Goal: Transaction & Acquisition: Download file/media

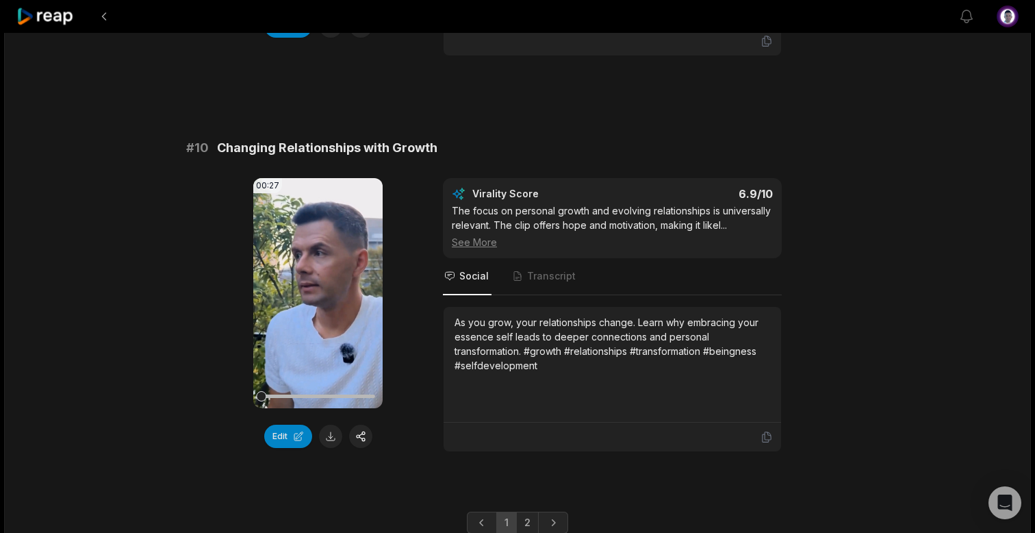
scroll to position [3706, 0]
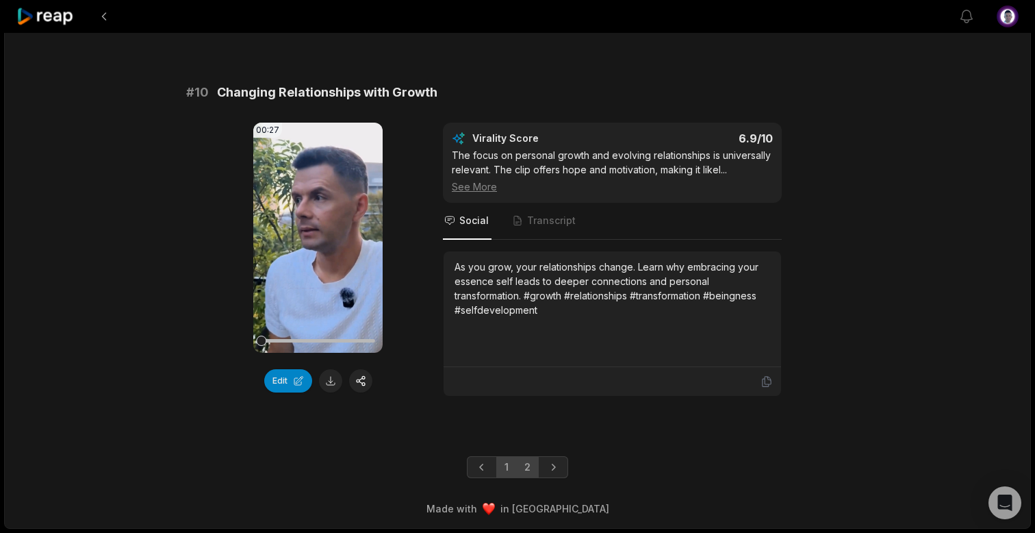
click at [527, 464] on link "2" at bounding box center [527, 467] width 23 height 22
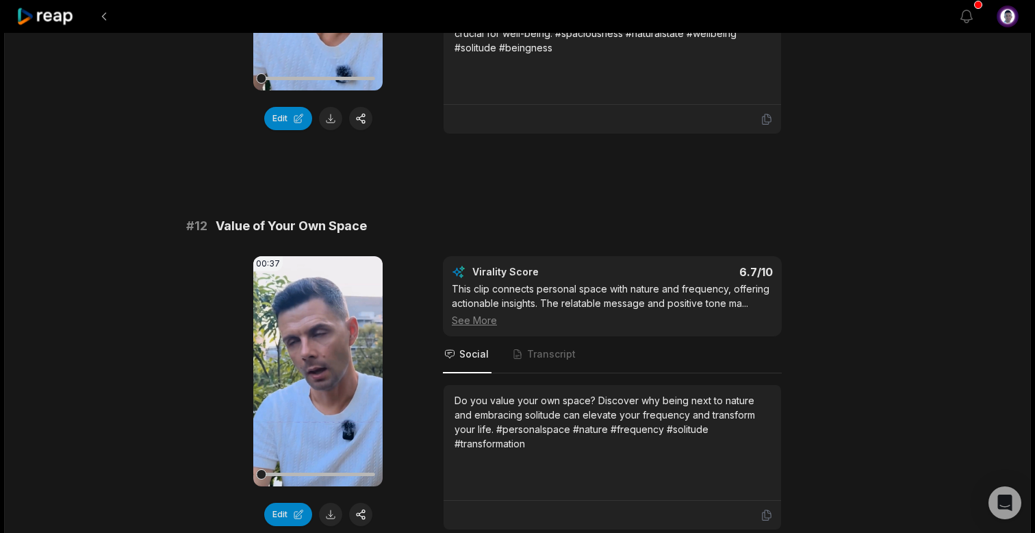
scroll to position [352, 0]
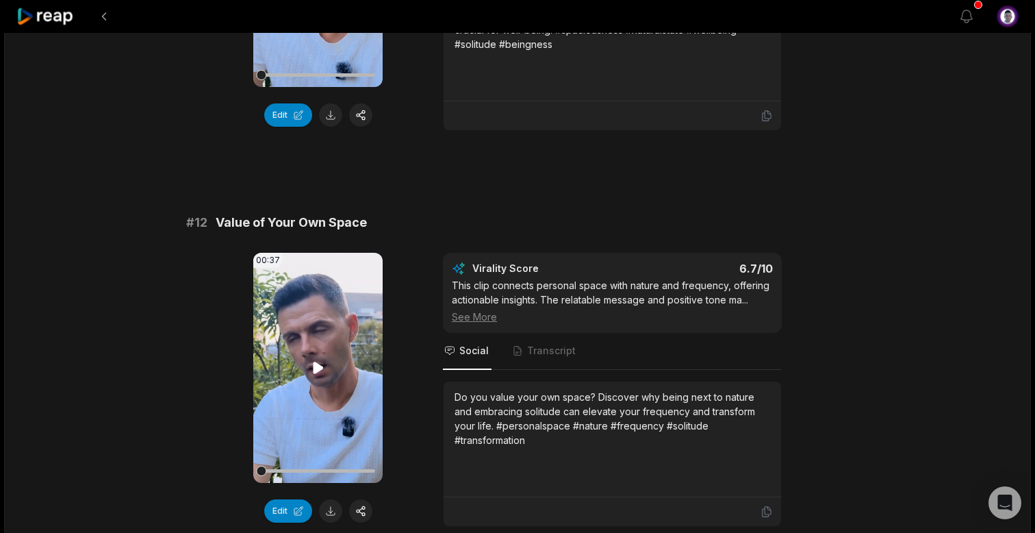
click at [315, 368] on icon at bounding box center [318, 368] width 10 height 12
click at [322, 364] on icon at bounding box center [318, 367] width 16 height 16
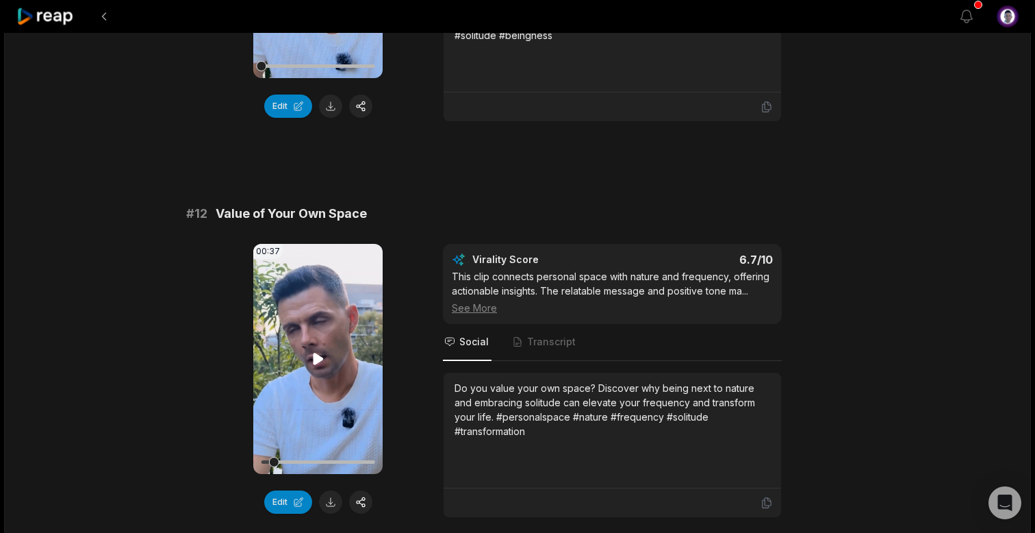
scroll to position [364, 0]
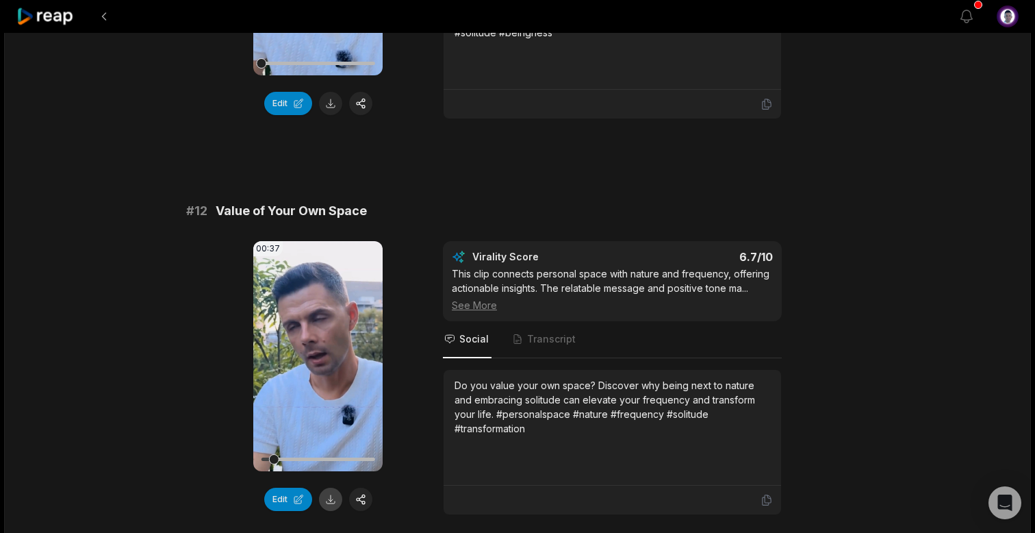
click at [331, 496] on button at bounding box center [330, 499] width 23 height 23
drag, startPoint x: 216, startPoint y: 207, endPoint x: 388, endPoint y: 207, distance: 172.6
click at [388, 207] on div "# 12 Value of Your Own Space" at bounding box center [517, 210] width 663 height 19
copy span "Value of Your Own Space"
